Goal: Task Accomplishment & Management: Use online tool/utility

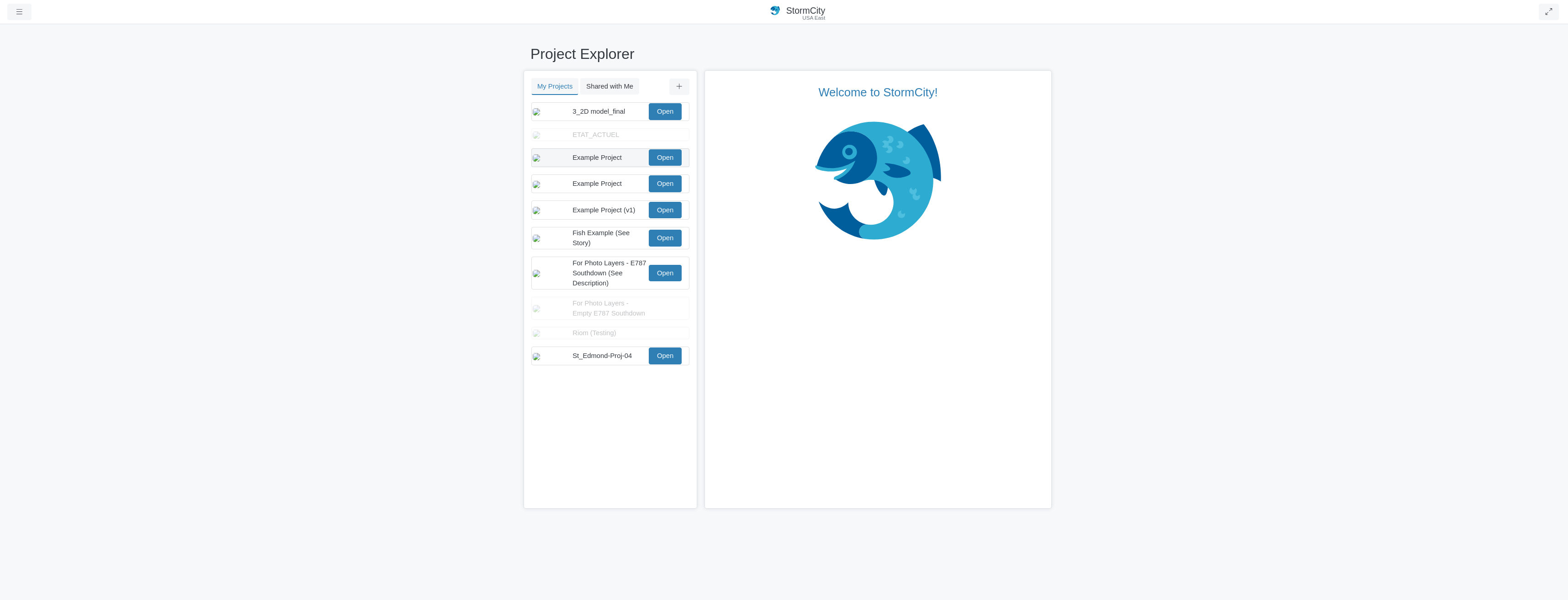
click at [628, 164] on div "Example Project Open" at bounding box center [611, 158] width 158 height 19
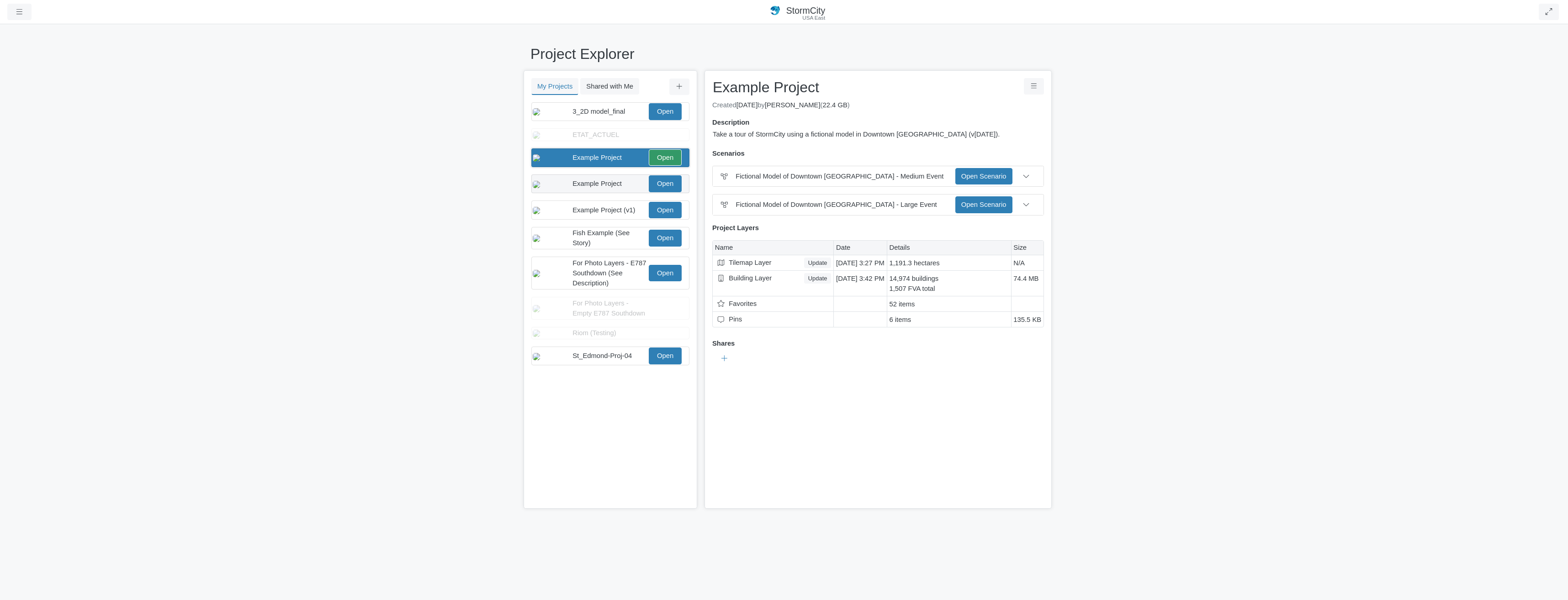
click at [630, 189] on div "Example Project" at bounding box center [609, 183] width 74 height 10
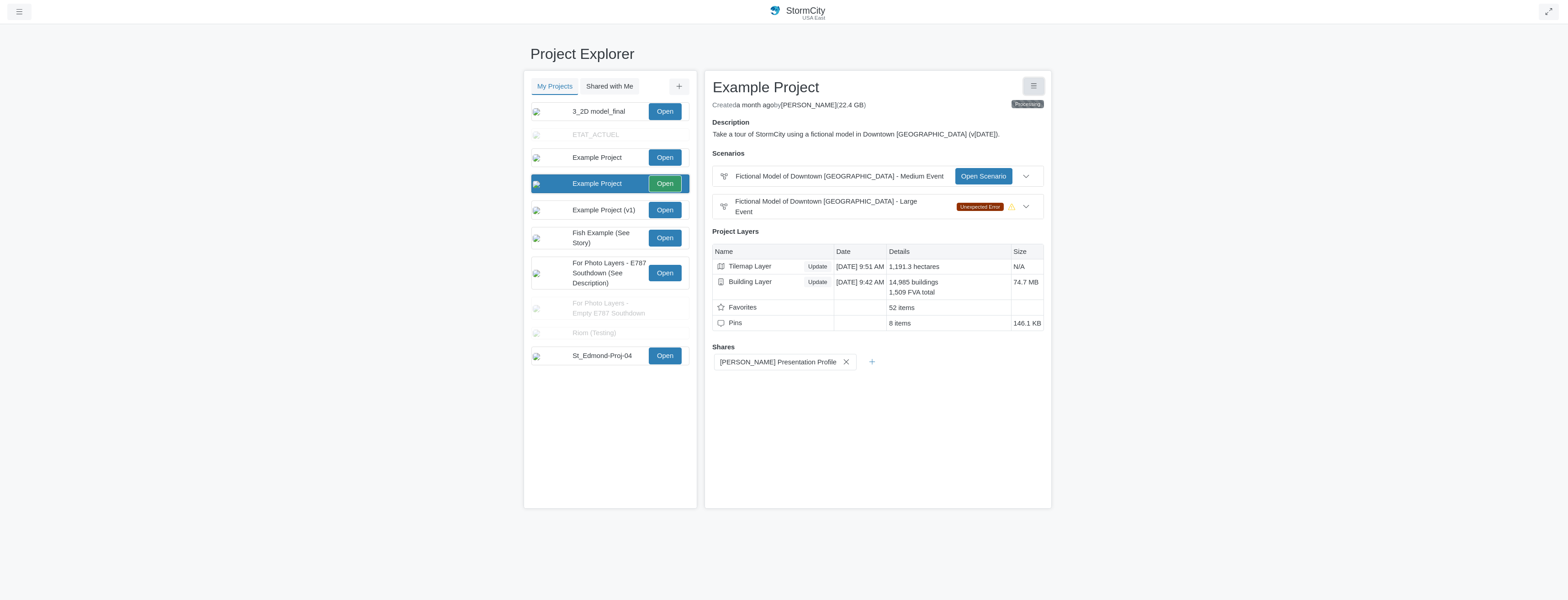
click at [1036, 88] on icon "Project Controls" at bounding box center [1034, 86] width 9 height 7
click at [999, 197] on link "Delete Project" at bounding box center [992, 196] width 106 height 14
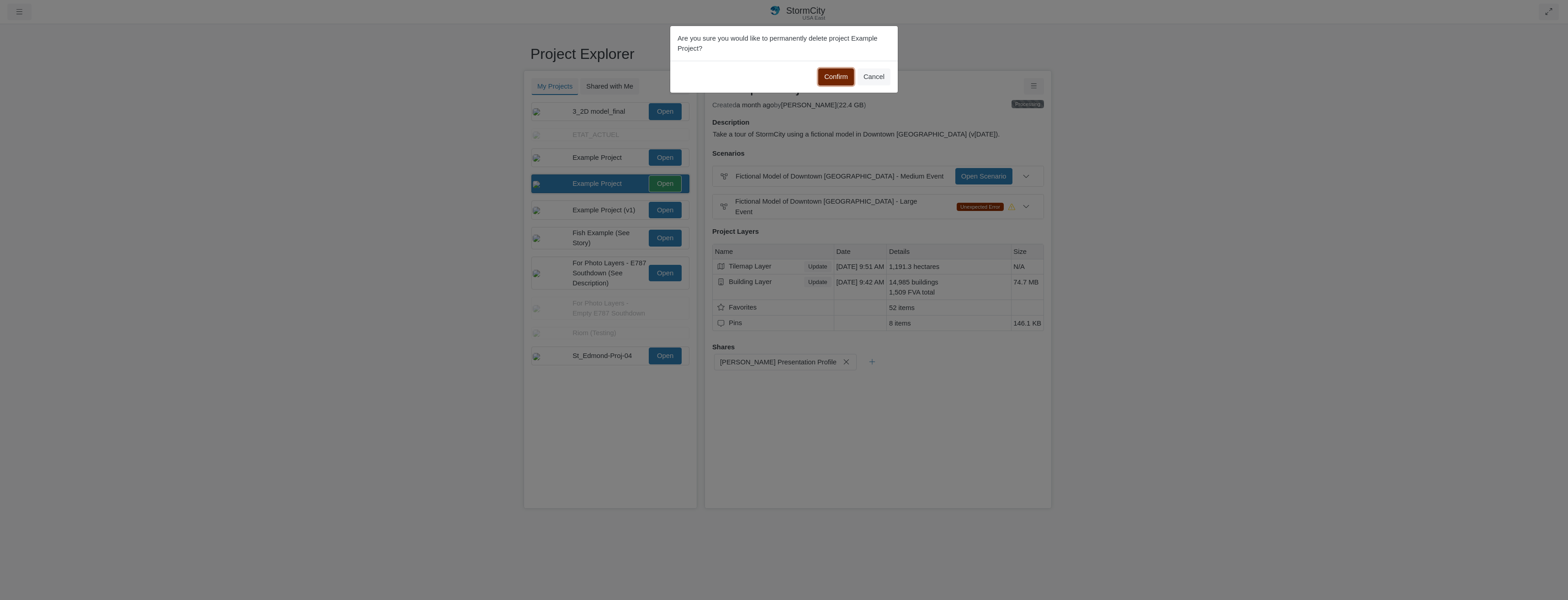
click at [851, 73] on button "Confirm" at bounding box center [836, 77] width 36 height 16
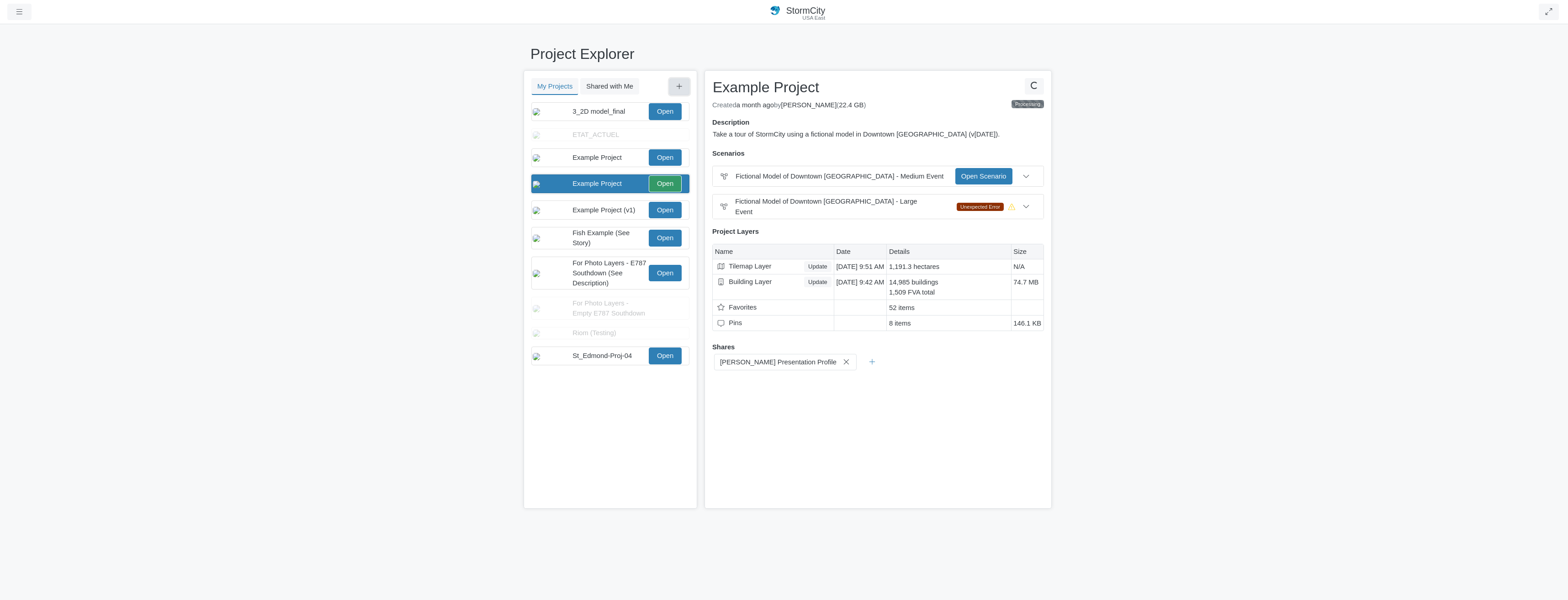
click at [682, 87] on icon at bounding box center [679, 86] width 9 height 7
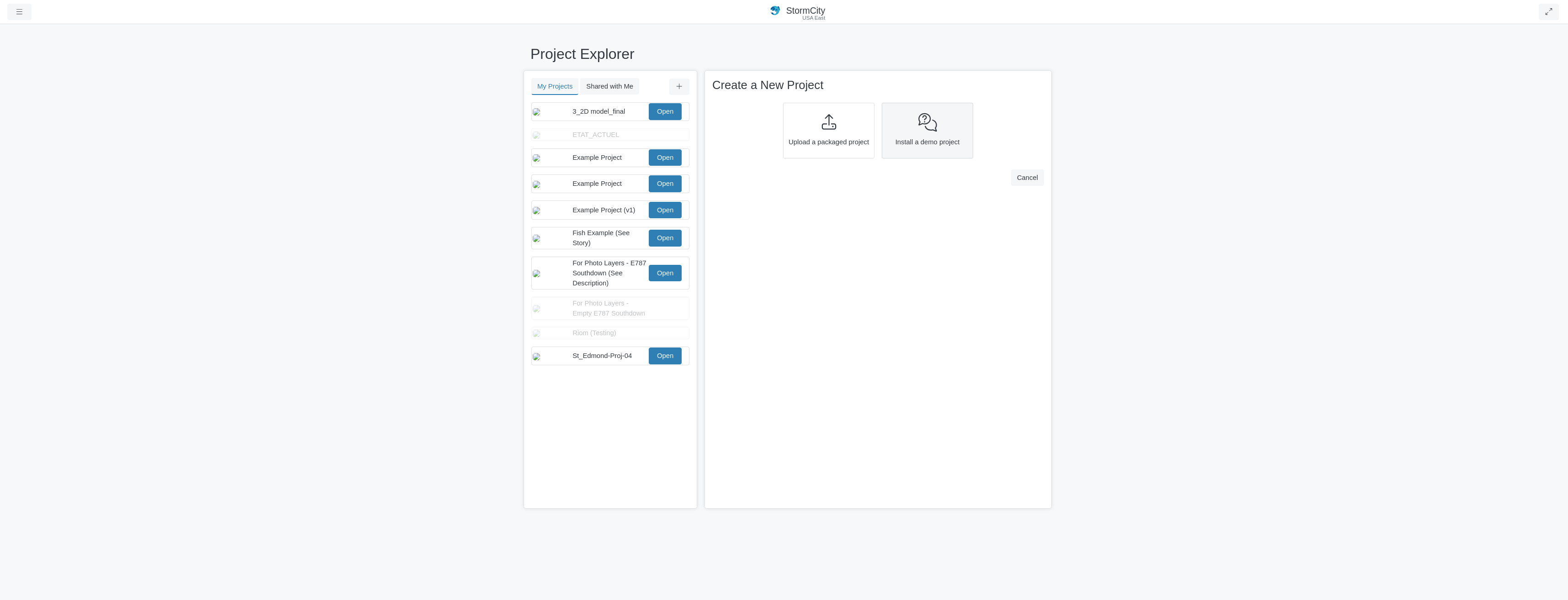
click at [932, 122] on icon at bounding box center [928, 122] width 21 height 16
click at [957, 124] on p "Take a tour of StormCity using a fictional model in Downtown [GEOGRAPHIC_DATA] …" at bounding box center [878, 130] width 312 height 20
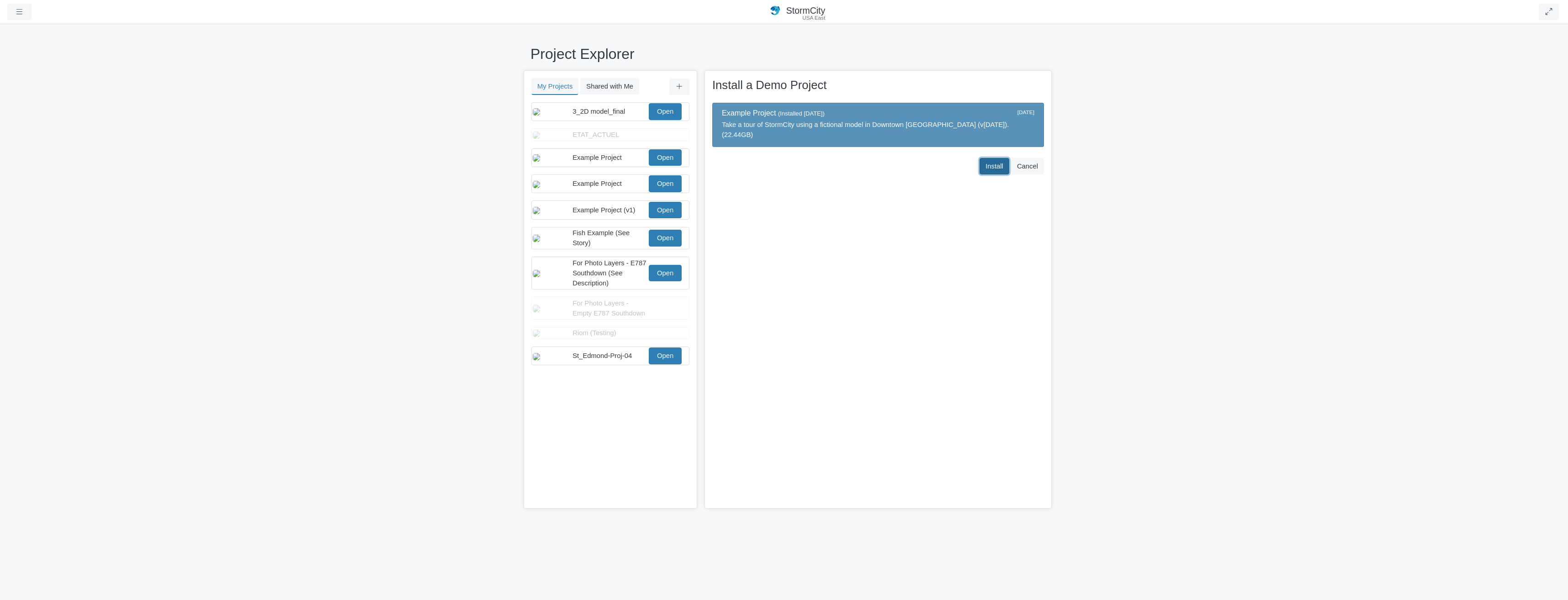
click at [992, 162] on span "Install" at bounding box center [994, 166] width 18 height 7
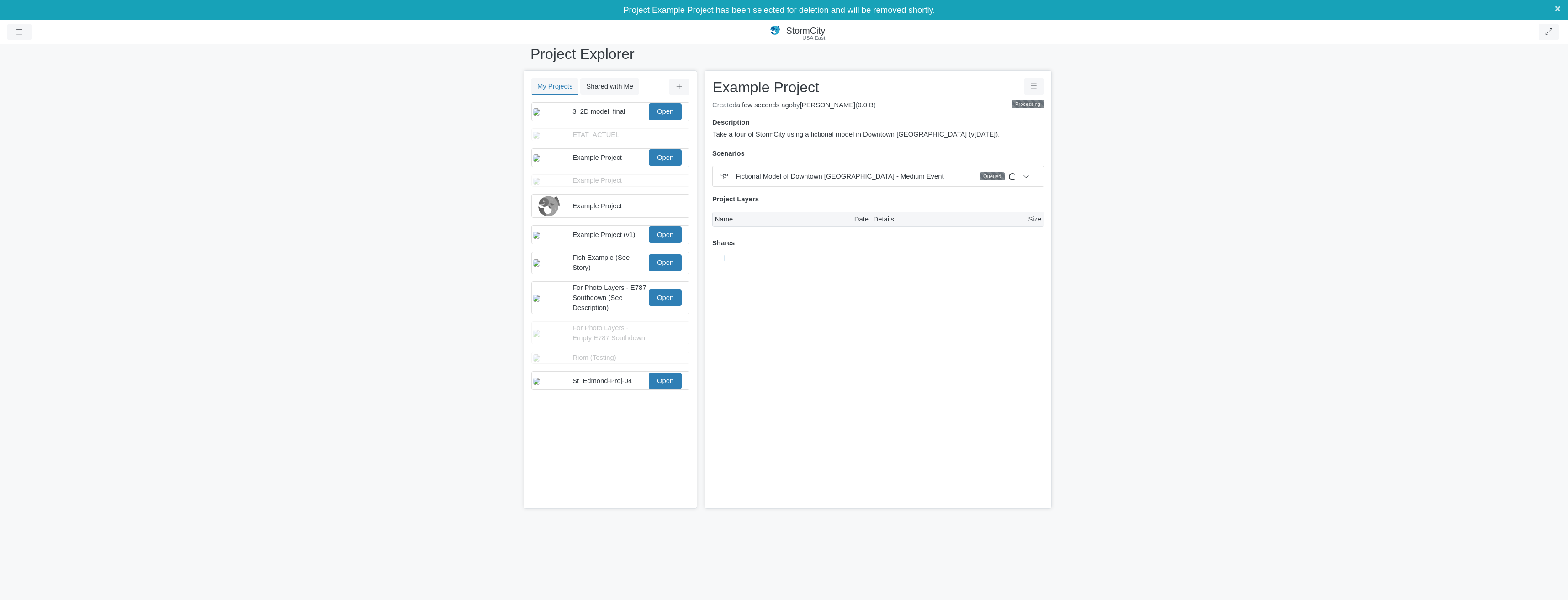
click at [1555, 12] on span "×" at bounding box center [1558, 9] width 6 height 12
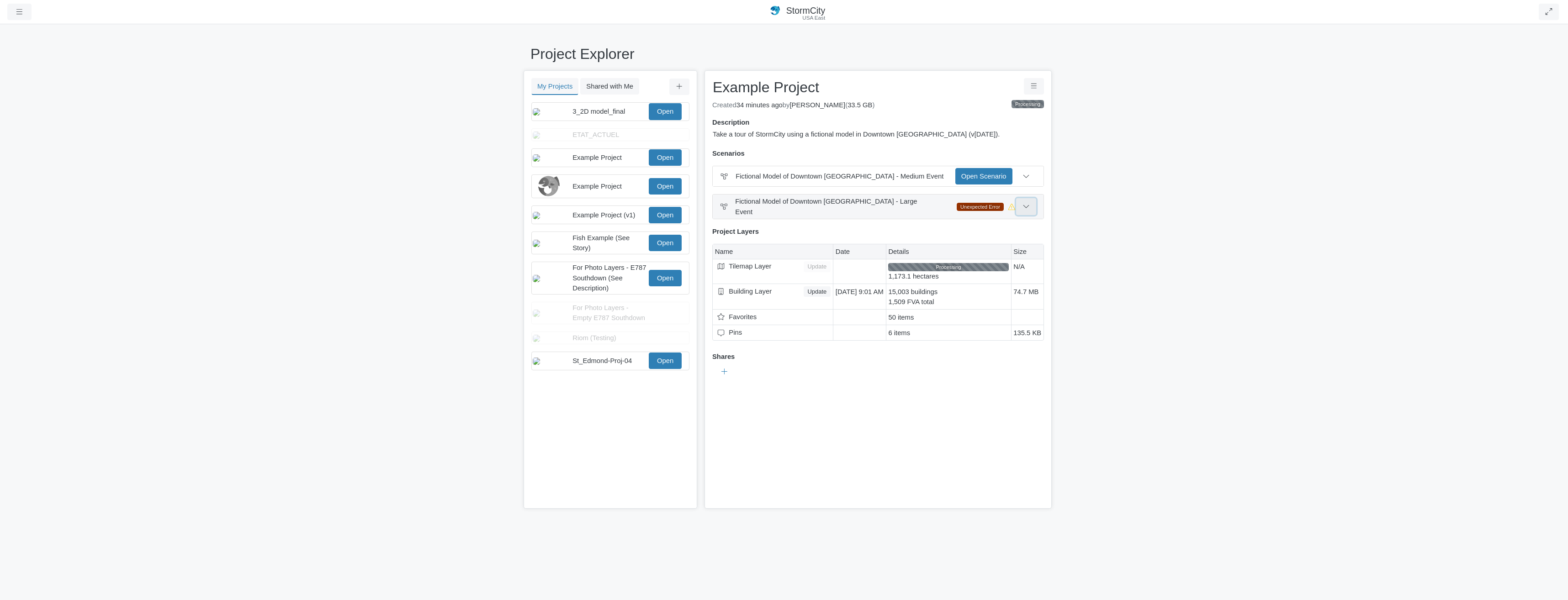
click at [1033, 206] on button at bounding box center [1026, 206] width 21 height 16
